Goal: Task Accomplishment & Management: Use online tool/utility

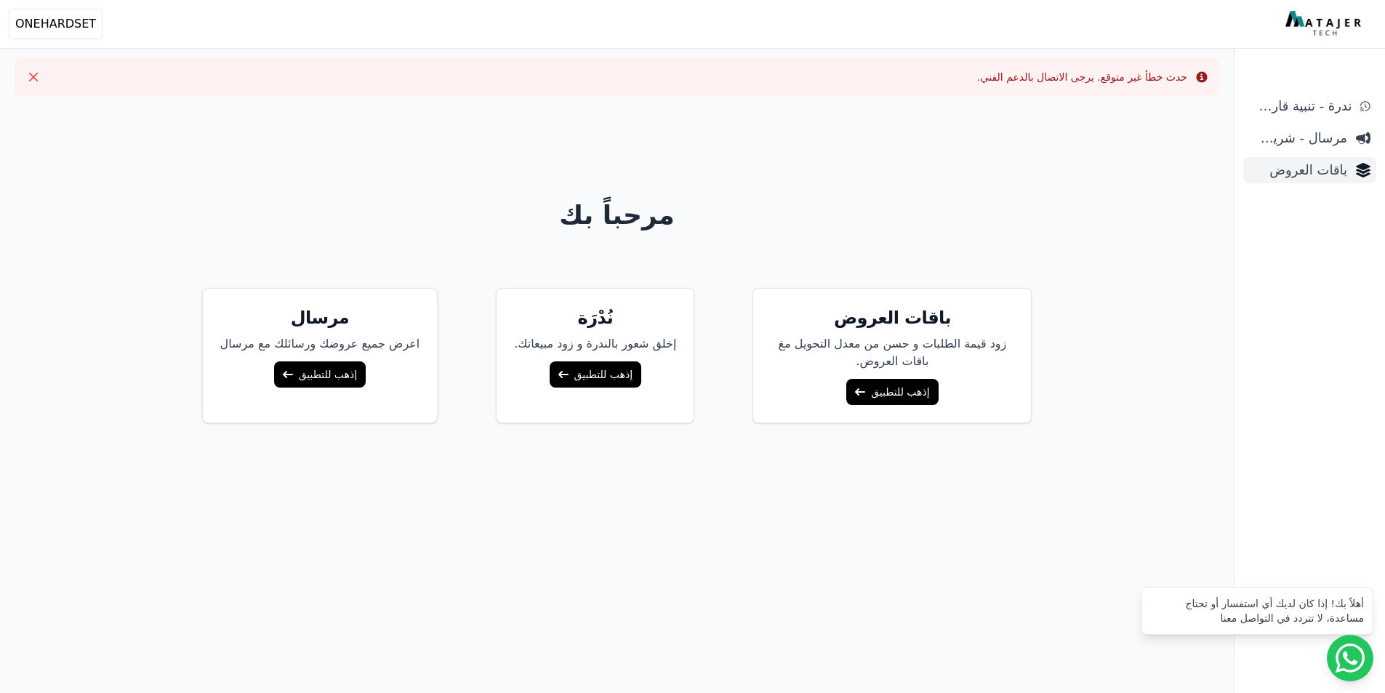
click at [1333, 181] on link "باقات العروض" at bounding box center [1309, 170] width 133 height 26
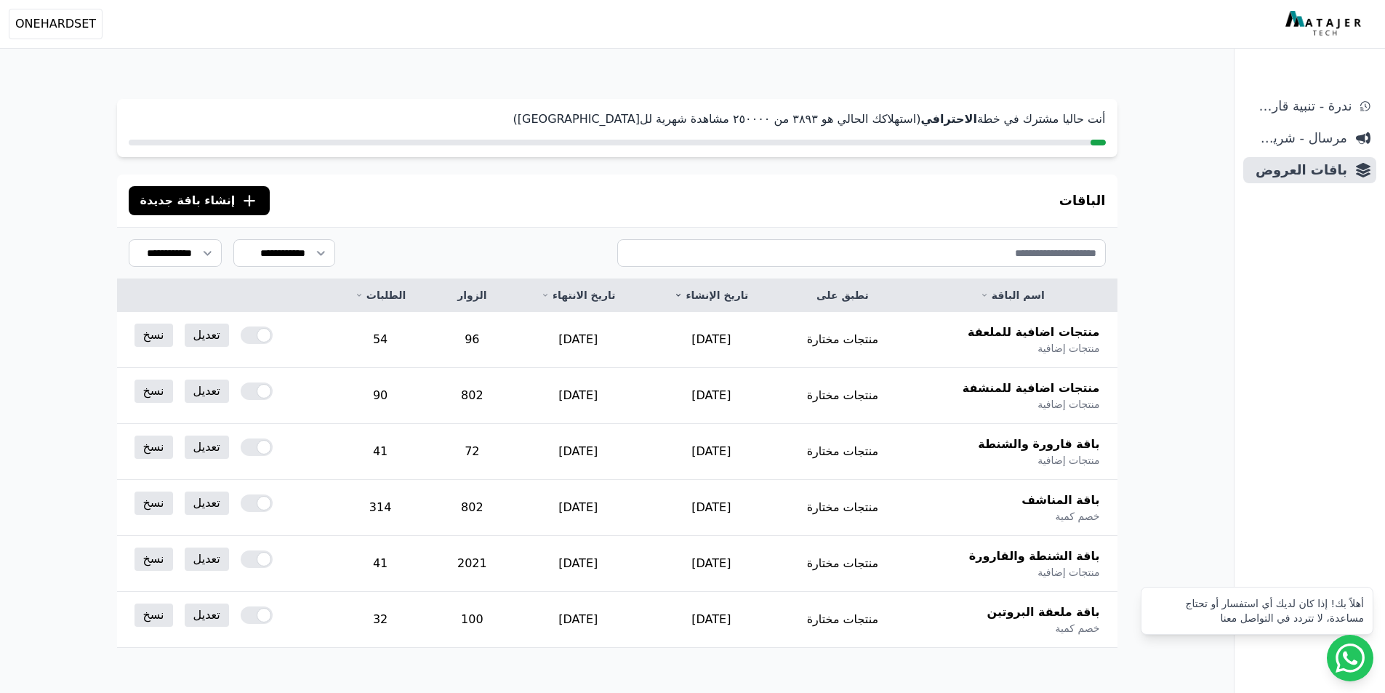
click at [215, 193] on span "إنشاء باقة جديدة" at bounding box center [187, 200] width 95 height 17
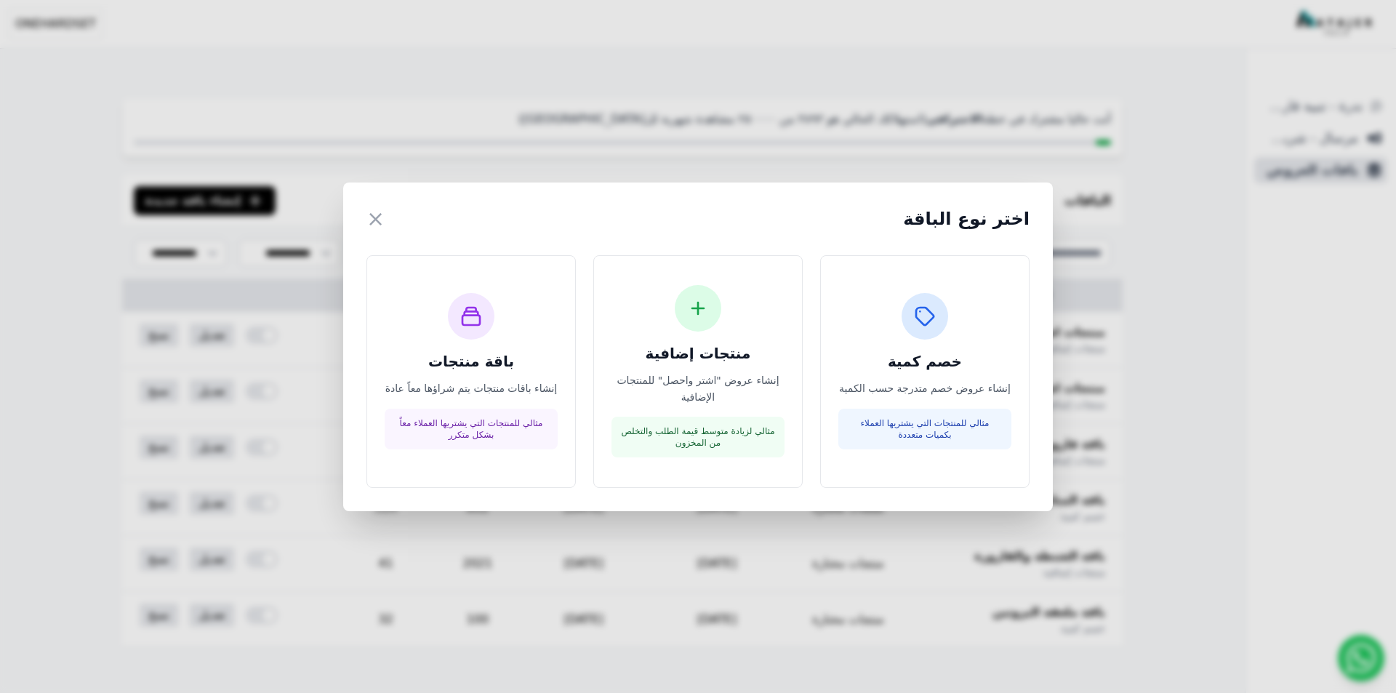
click at [385, 150] on div "اختر نوع الباقة × خصم كمية إنشاء عروض خصم متدرجة حسب الكمية مثالي للمنتجات التي…" at bounding box center [698, 346] width 1396 height 693
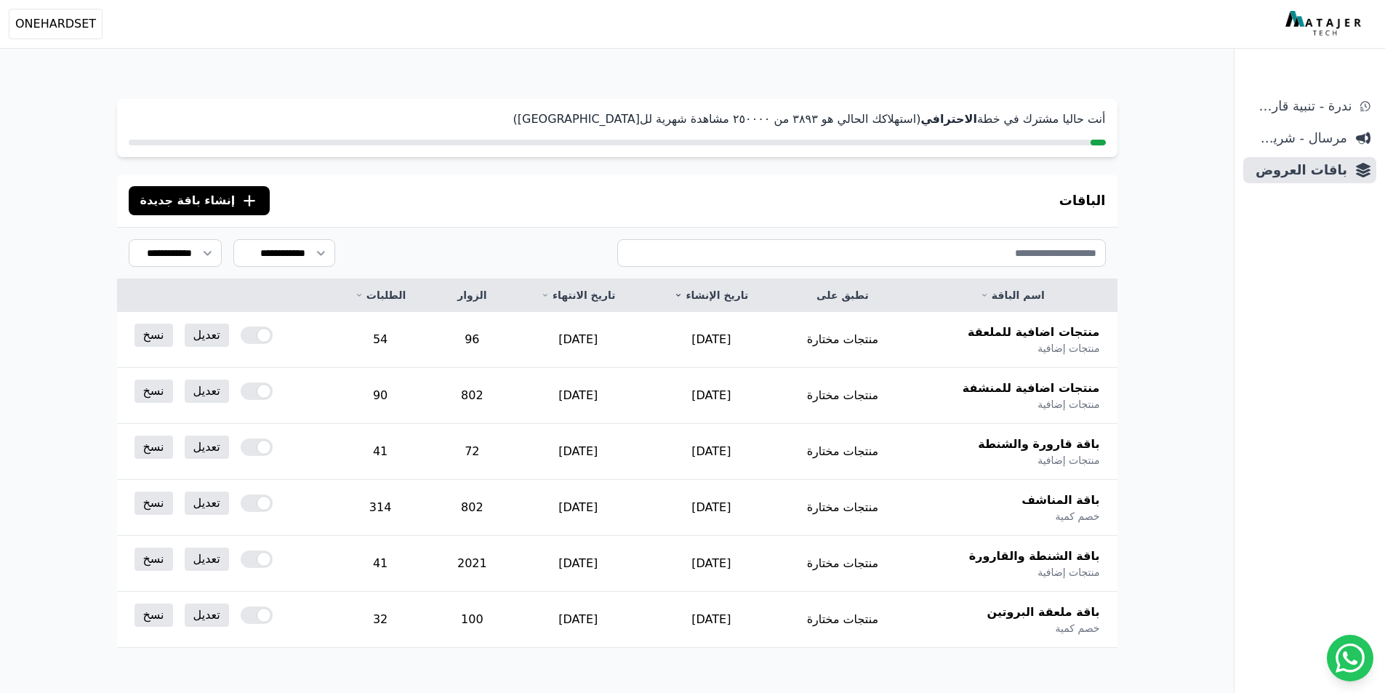
click at [209, 204] on span "إنشاء باقة جديدة" at bounding box center [187, 200] width 95 height 17
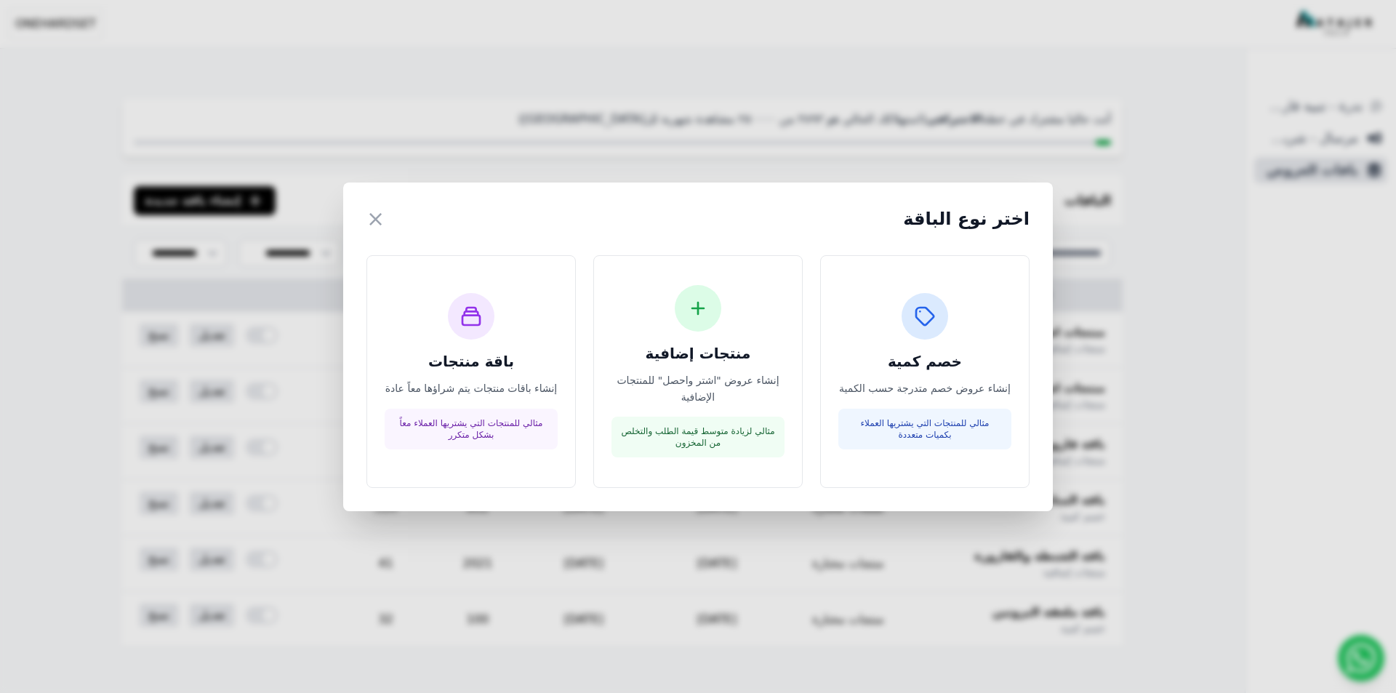
click at [280, 180] on div "اختر نوع الباقة × خصم كمية إنشاء عروض خصم متدرجة حسب الكمية مثالي للمنتجات التي…" at bounding box center [698, 346] width 1396 height 693
